Goal: Find specific page/section: Find specific page/section

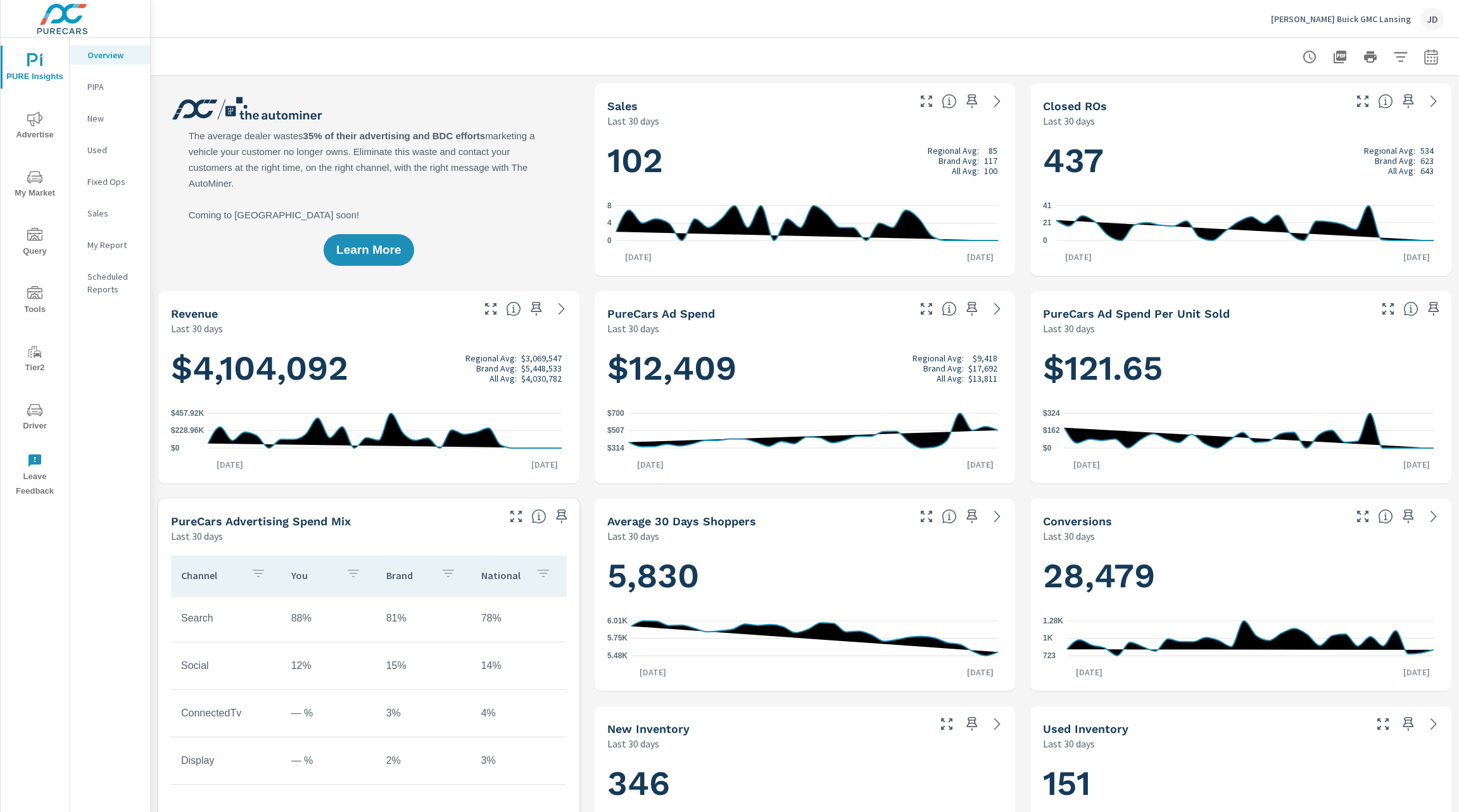
click at [40, 410] on icon "nav menu" at bounding box center [35, 410] width 16 height 16
